Goal: Contribute content: Add original content to the website for others to see

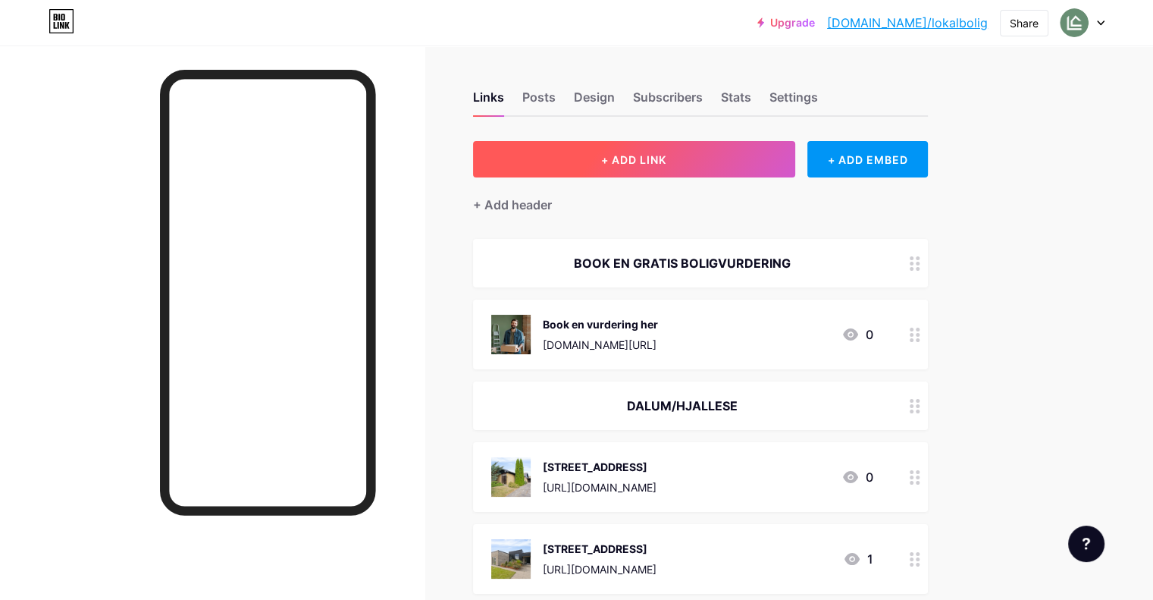
click at [749, 153] on button "+ ADD LINK" at bounding box center [634, 159] width 322 height 36
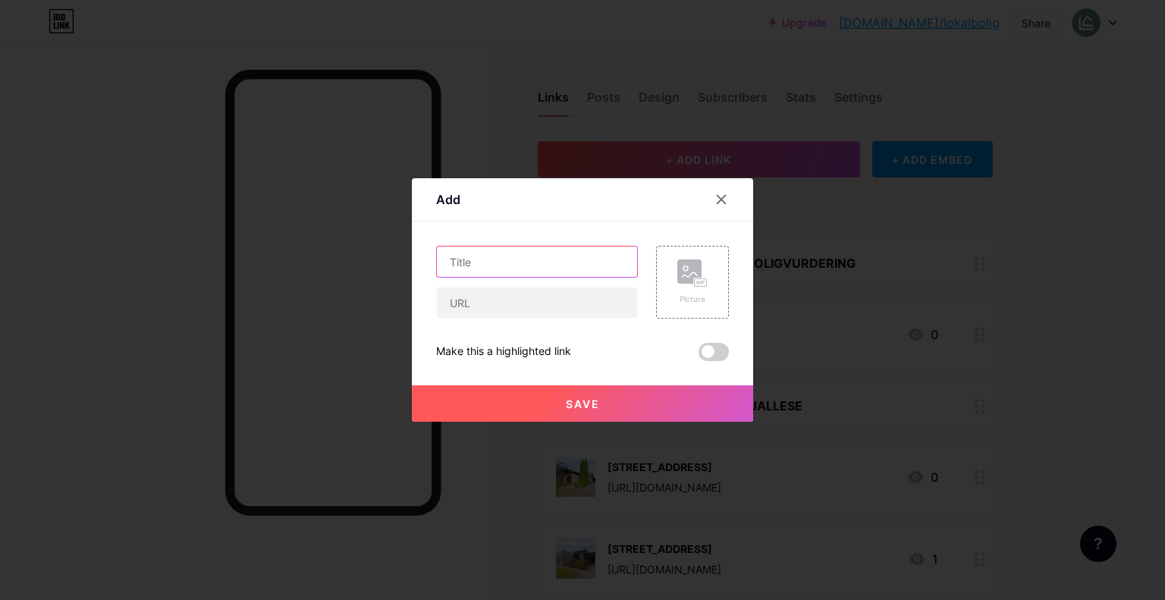
click at [534, 258] on input "text" at bounding box center [537, 261] width 200 height 30
type input "[STREET_ADDRESS]"
click at [522, 301] on input "text" at bounding box center [537, 302] width 200 height 30
paste input "[URL][DOMAIN_NAME]"
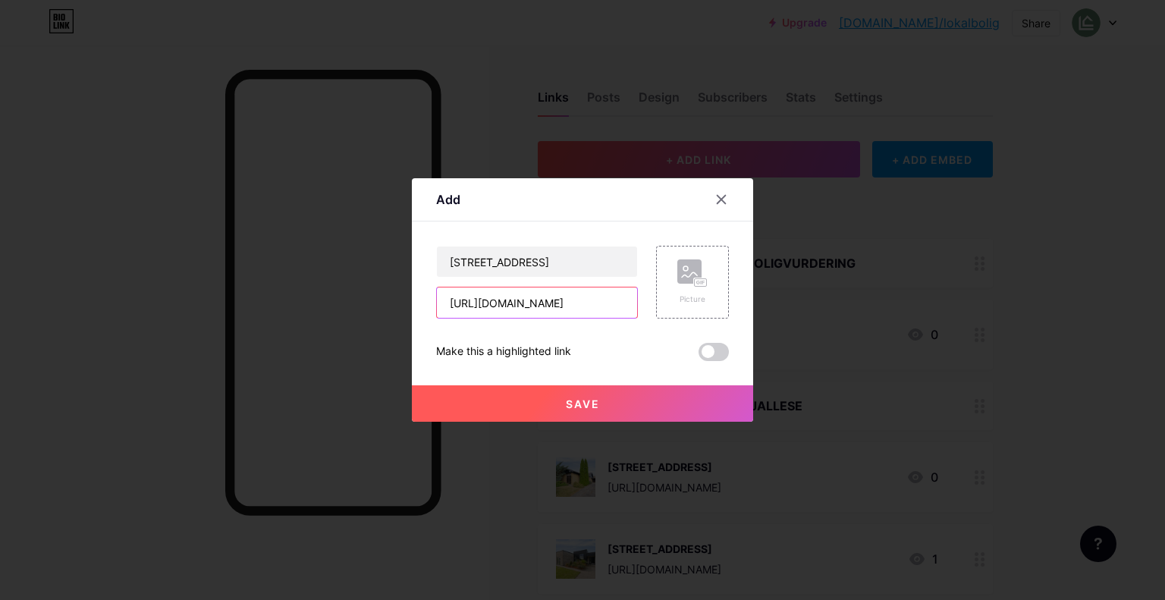
type input "[URL][DOMAIN_NAME]"
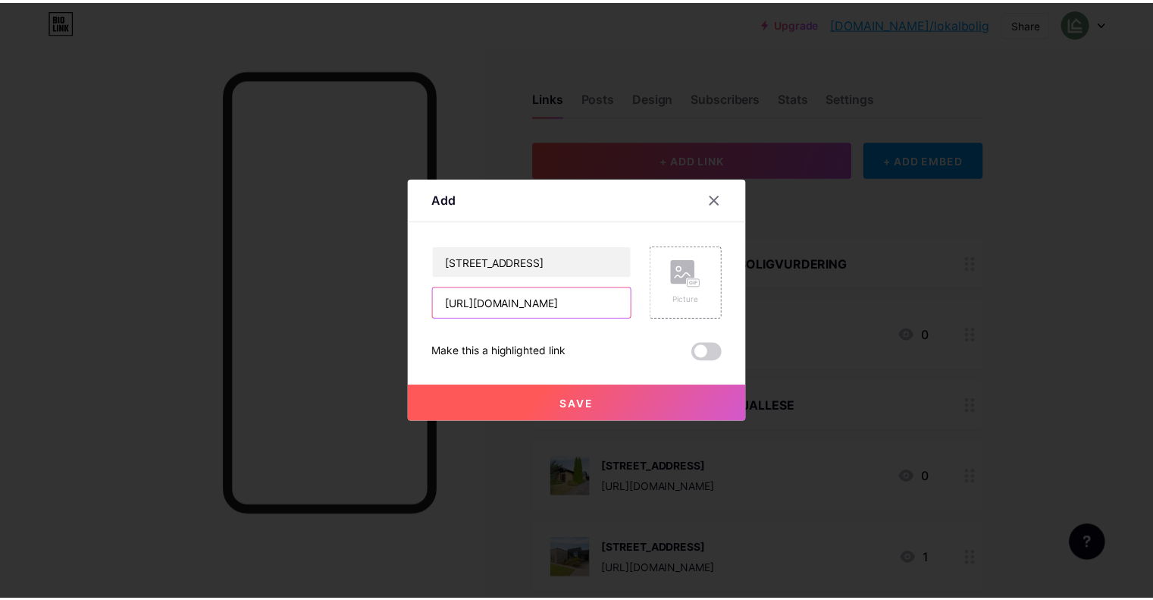
scroll to position [0, 0]
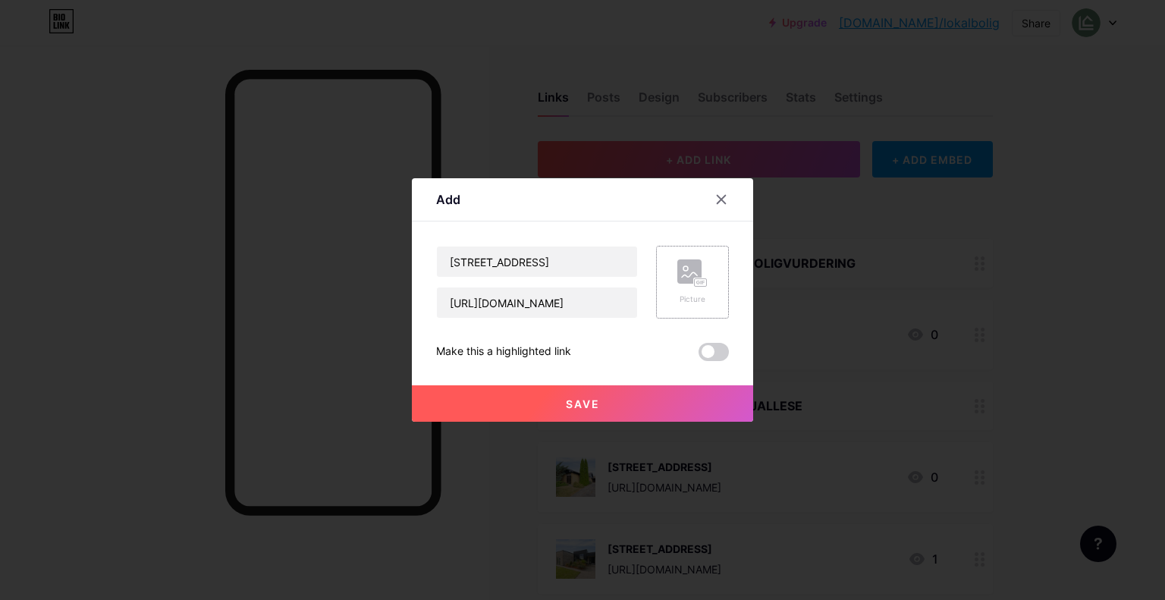
click at [697, 287] on div "Picture" at bounding box center [692, 281] width 30 height 45
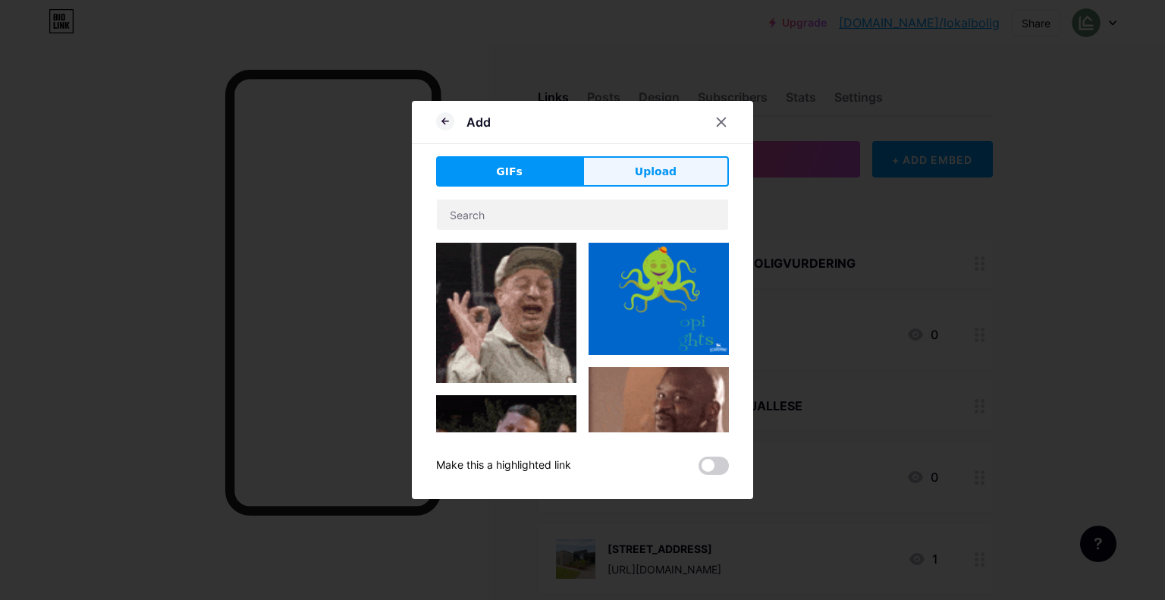
click at [674, 182] on button "Upload" at bounding box center [655, 171] width 146 height 30
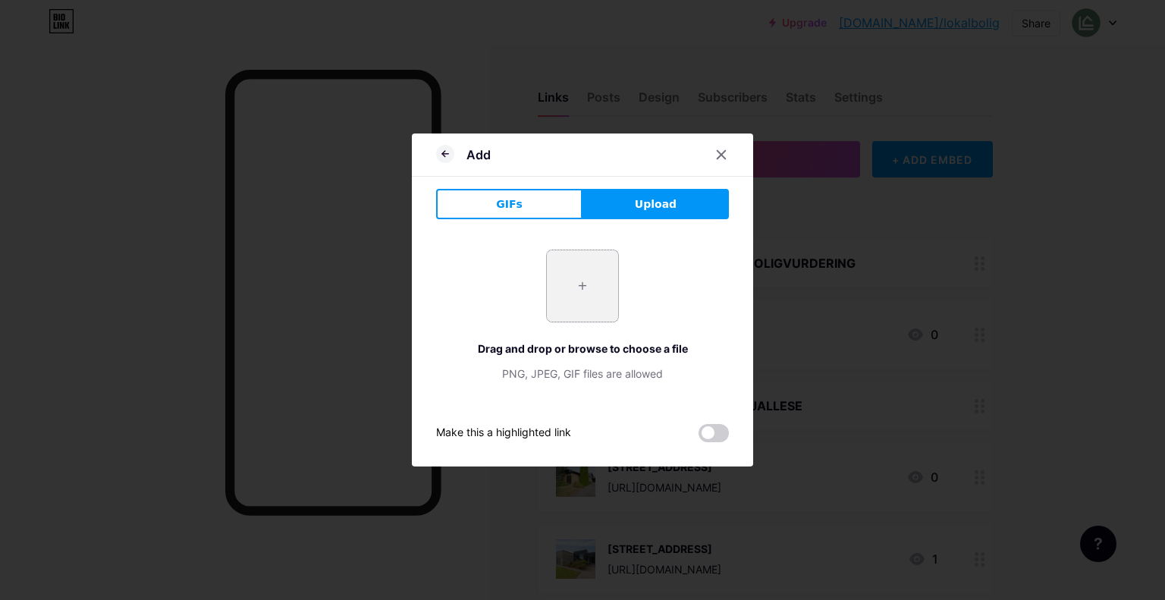
click at [569, 288] on input "file" at bounding box center [582, 285] width 71 height 71
click at [620, 256] on div "+ Drag and drop or browse to choose a file PNG, JPEG, GIF files are allowed" at bounding box center [582, 315] width 293 height 132
click at [575, 284] on input "file" at bounding box center [582, 285] width 71 height 71
type input "C:\fakepath\DSC04575 (1).webp"
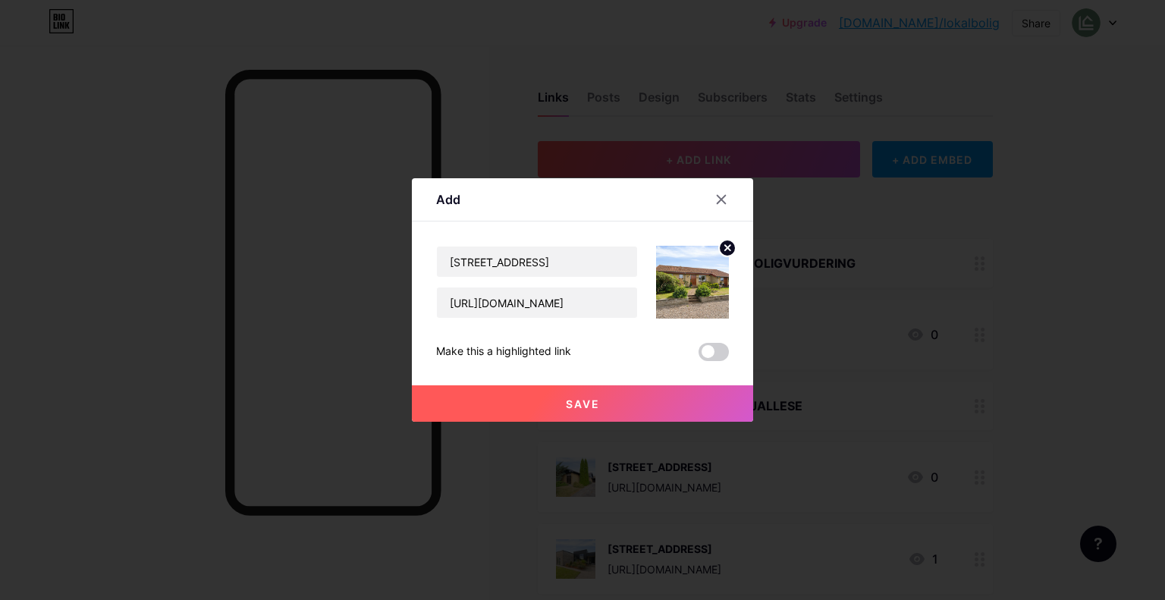
click at [622, 401] on button "Save" at bounding box center [582, 403] width 341 height 36
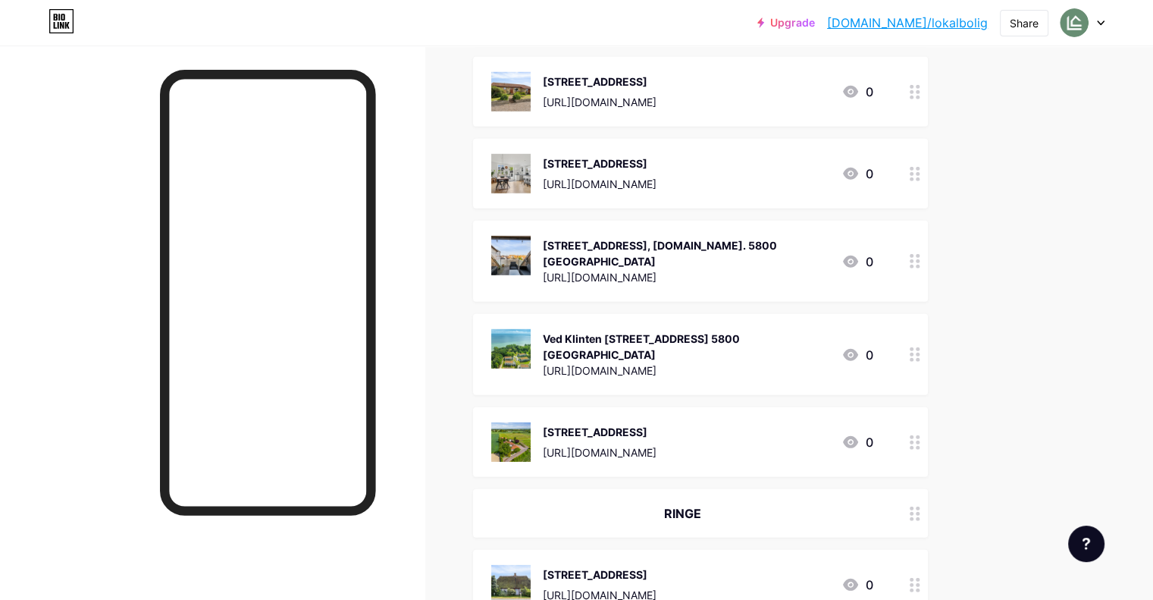
scroll to position [4444, 0]
